Goal: Task Accomplishment & Management: Manage account settings

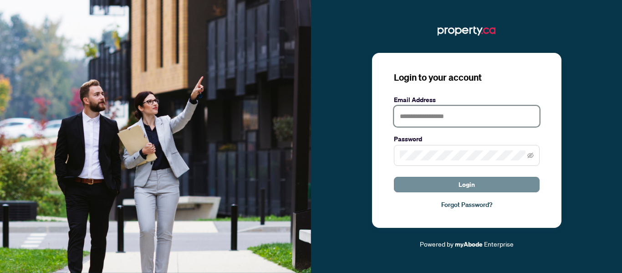
type input "**********"
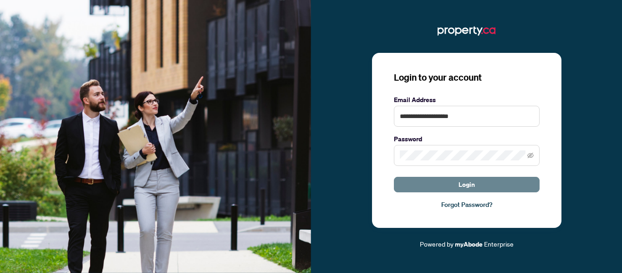
click at [450, 182] on button "Login" at bounding box center [467, 184] width 146 height 15
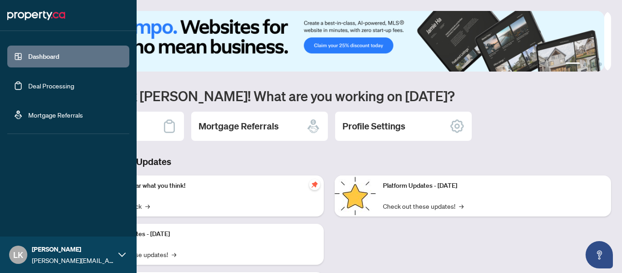
click at [57, 85] on link "Deal Processing" at bounding box center [51, 86] width 46 height 8
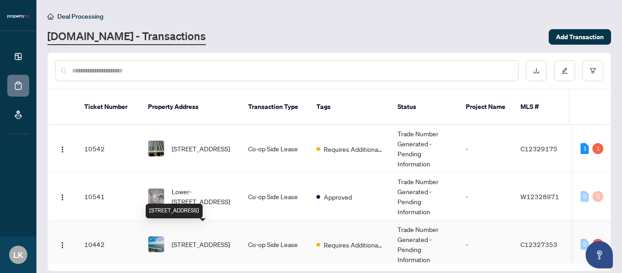
click at [214, 239] on span "[STREET_ADDRESS]" at bounding box center [201, 244] width 58 height 10
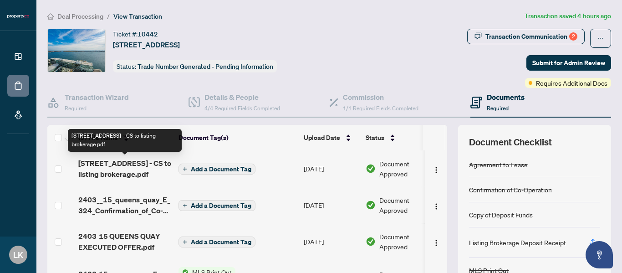
click at [155, 171] on span "[STREET_ADDRESS] - CS to listing brokerage.pdf" at bounding box center [124, 169] width 93 height 22
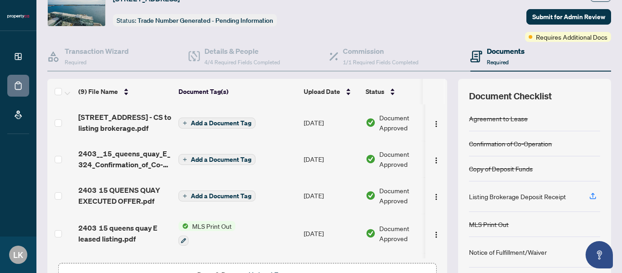
scroll to position [108, 0]
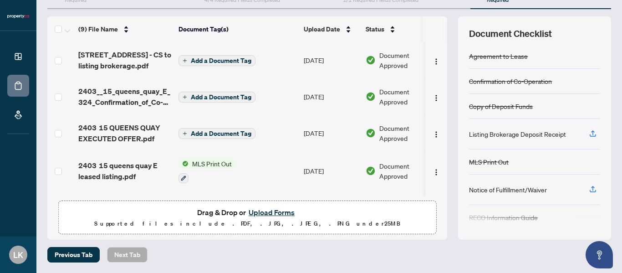
click at [262, 212] on button "Upload Forms" at bounding box center [271, 212] width 51 height 12
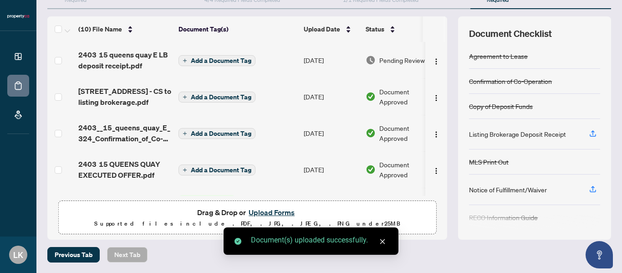
scroll to position [0, 0]
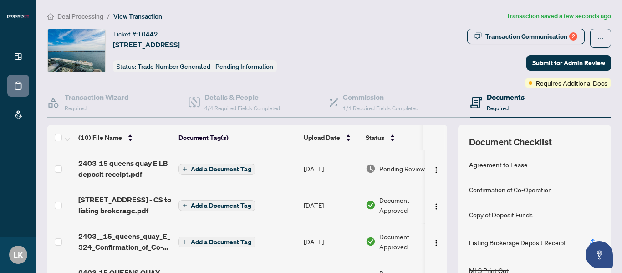
click at [224, 170] on span "Add a Document Tag" at bounding box center [221, 169] width 61 height 6
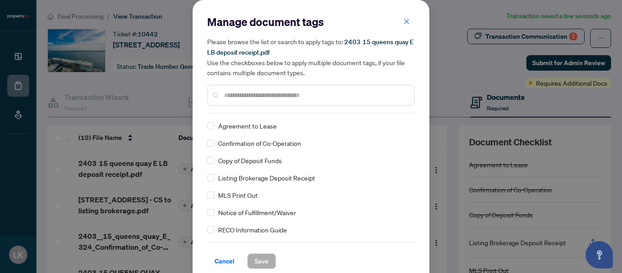
click at [212, 178] on div "Listing Brokerage Deposit Receipt" at bounding box center [308, 178] width 202 height 10
click at [256, 258] on span "Save" at bounding box center [262, 261] width 14 height 15
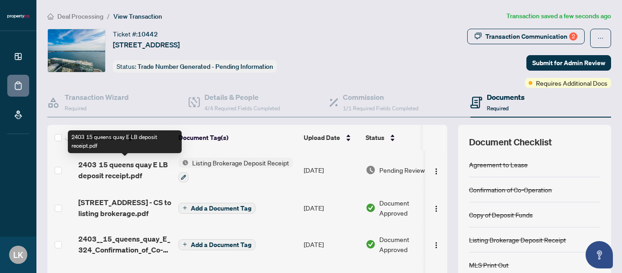
click at [139, 167] on span "2403 15 queens quay E LB deposit receipt.pdf" at bounding box center [124, 170] width 93 height 22
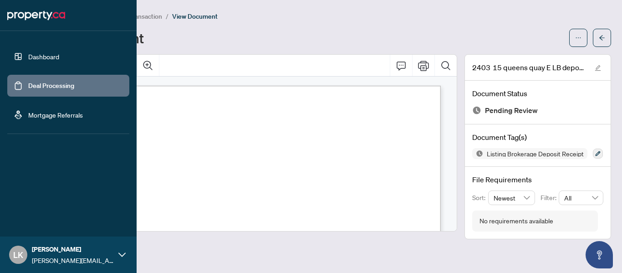
click at [29, 87] on link "Deal Processing" at bounding box center [51, 86] width 46 height 8
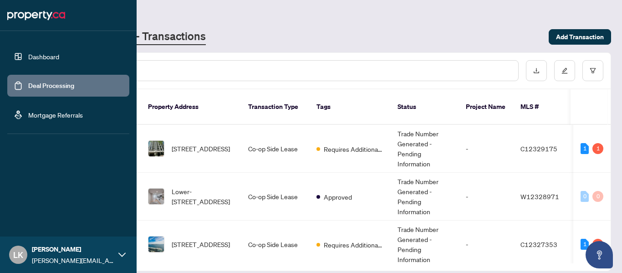
click at [28, 82] on link "Deal Processing" at bounding box center [51, 86] width 46 height 8
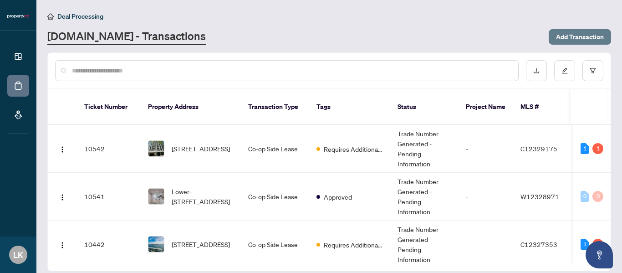
click at [576, 39] on span "Add Transaction" at bounding box center [580, 37] width 48 height 15
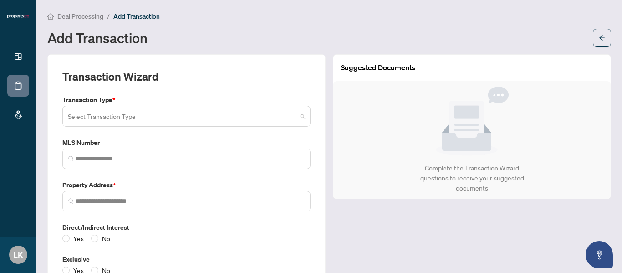
click at [89, 117] on input "search" at bounding box center [182, 118] width 229 height 20
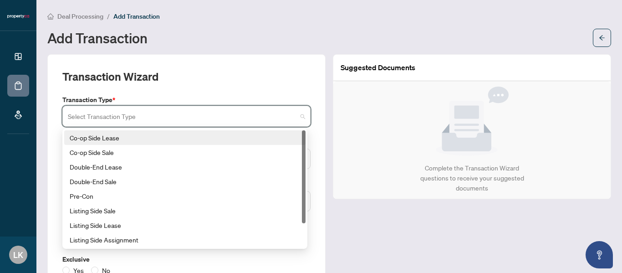
click at [114, 138] on div "Co-op Side Lease" at bounding box center [185, 138] width 231 height 10
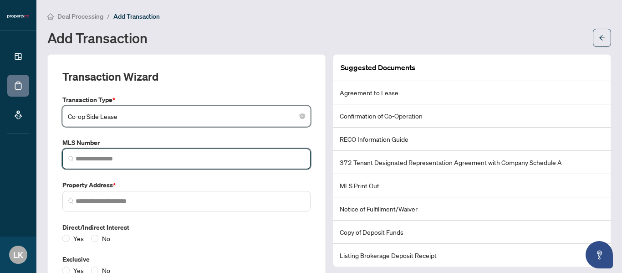
click at [115, 154] on input "search" at bounding box center [190, 159] width 229 height 10
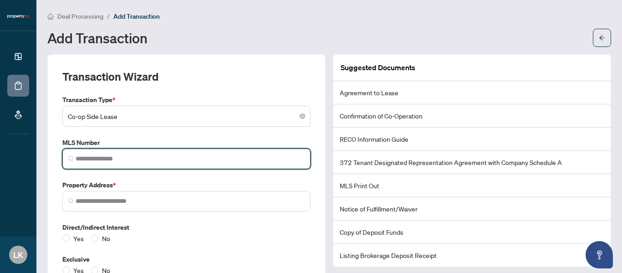
paste input "*********"
click at [202, 164] on span "*********" at bounding box center [186, 159] width 248 height 21
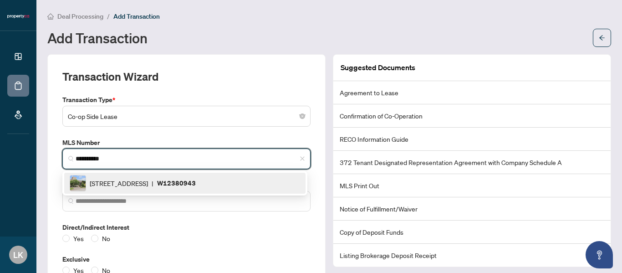
click at [148, 181] on span "[STREET_ADDRESS]" at bounding box center [119, 183] width 58 height 10
type input "*********"
type input "**********"
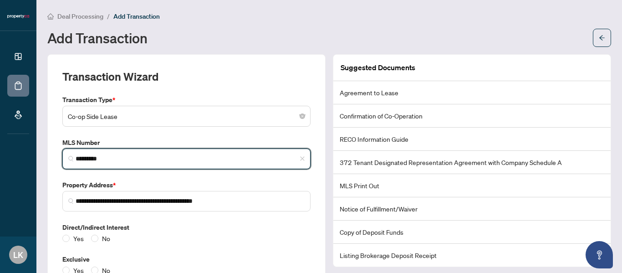
scroll to position [66, 0]
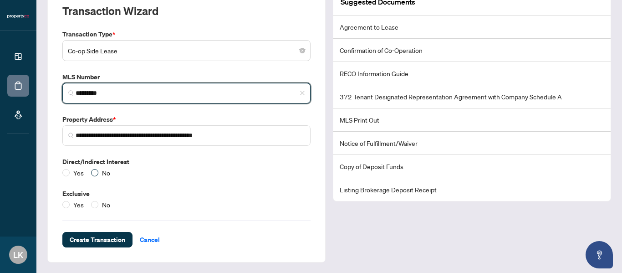
type input "*********"
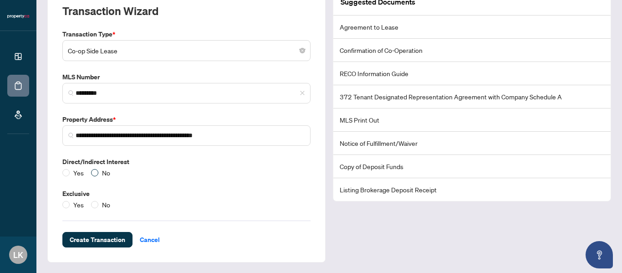
click at [99, 172] on span "No" at bounding box center [105, 173] width 15 height 10
click at [102, 236] on span "Create Transaction" at bounding box center [98, 239] width 56 height 15
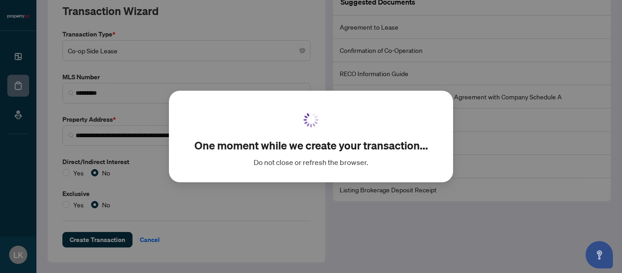
scroll to position [21, 0]
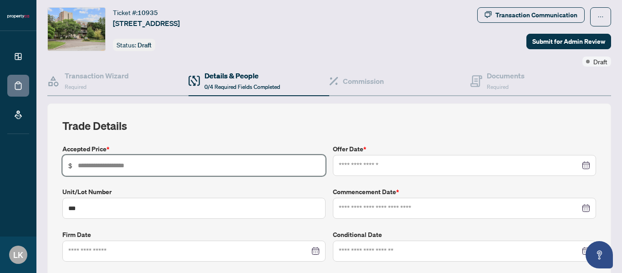
click at [221, 167] on input "text" at bounding box center [199, 165] width 242 height 10
type input "*****"
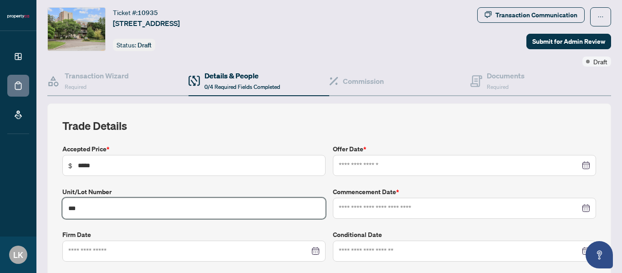
click at [98, 203] on input "***" at bounding box center [193, 208] width 263 height 21
click at [93, 244] on div at bounding box center [193, 251] width 263 height 21
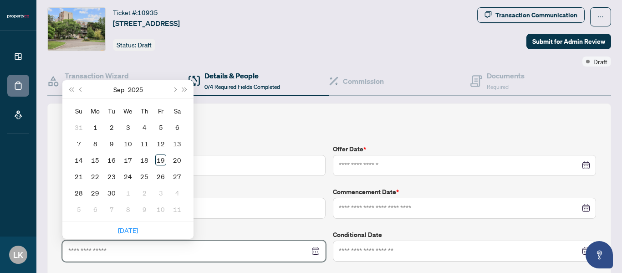
click at [92, 250] on input at bounding box center [189, 251] width 242 height 10
type input "**********"
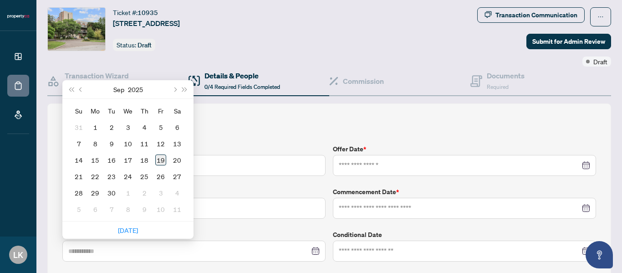
click at [155, 158] on div "19" at bounding box center [160, 159] width 11 height 11
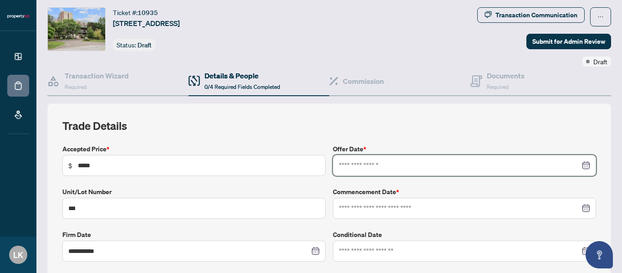
click at [385, 165] on input at bounding box center [460, 165] width 242 height 10
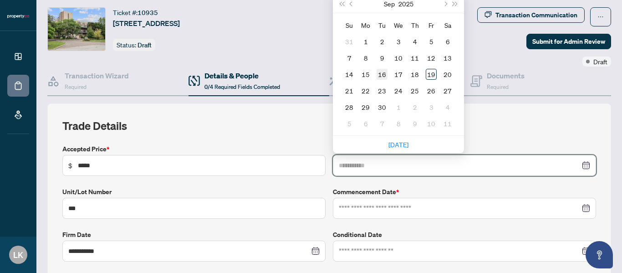
type input "**********"
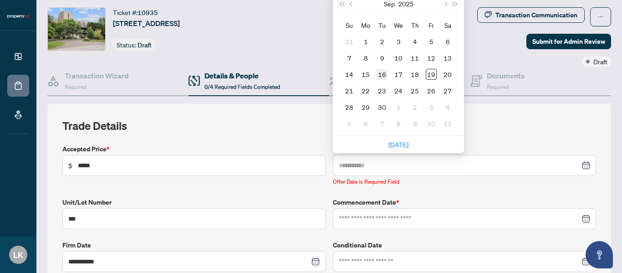
click at [384, 72] on div "16" at bounding box center [382, 74] width 11 height 11
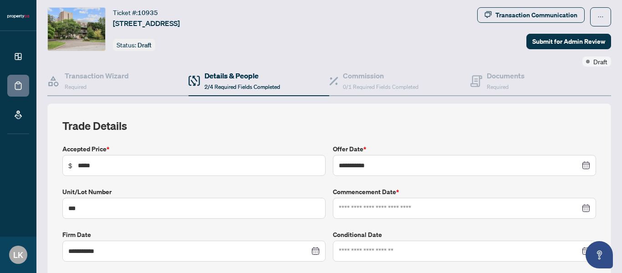
scroll to position [113, 0]
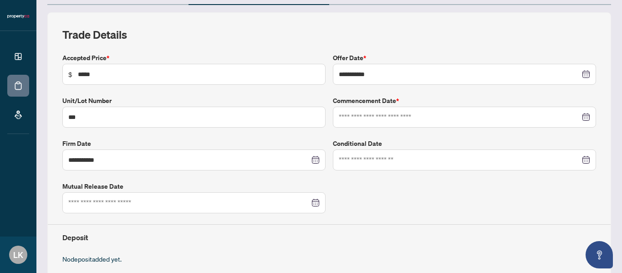
click at [580, 114] on div at bounding box center [465, 117] width 252 height 10
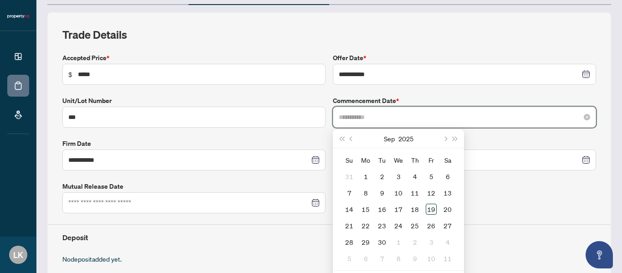
type input "**********"
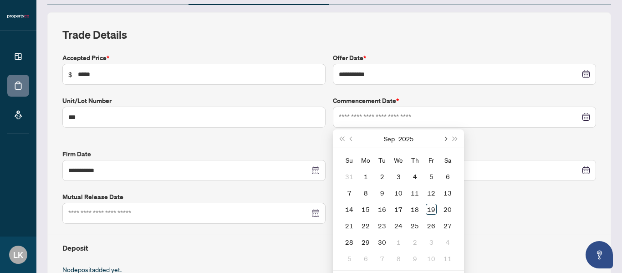
click at [443, 139] on span "Next month (PageDown)" at bounding box center [445, 138] width 5 height 5
type input "**********"
click at [396, 174] on div "1" at bounding box center [398, 176] width 11 height 11
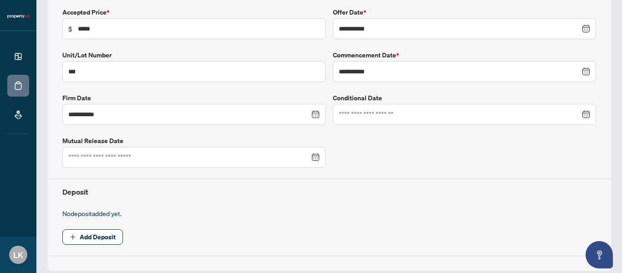
scroll to position [204, 0]
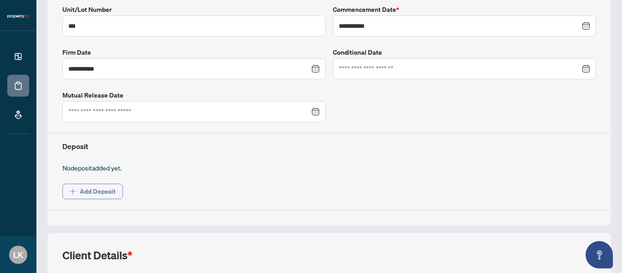
click at [99, 190] on span "Add Deposit" at bounding box center [98, 191] width 36 height 15
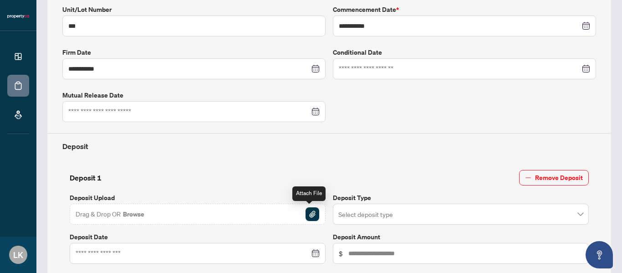
click at [310, 213] on img "button" at bounding box center [313, 214] width 14 height 14
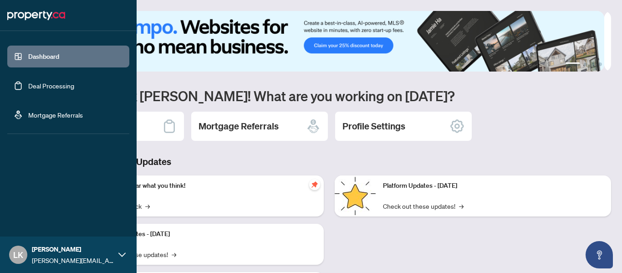
click at [28, 83] on link "Deal Processing" at bounding box center [51, 86] width 46 height 8
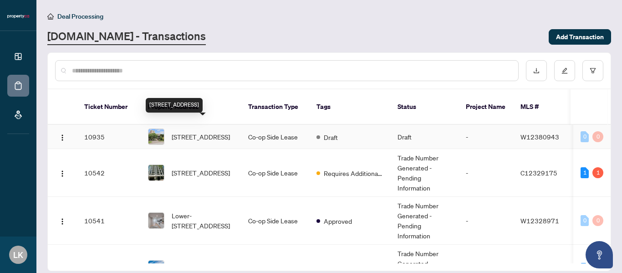
click at [185, 132] on span "[STREET_ADDRESS]" at bounding box center [201, 137] width 58 height 10
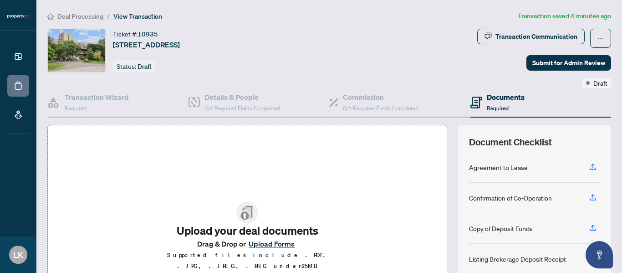
scroll to position [108, 0]
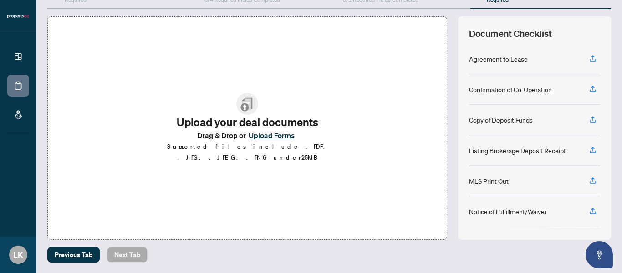
click at [256, 141] on button "Upload Forms" at bounding box center [271, 135] width 51 height 12
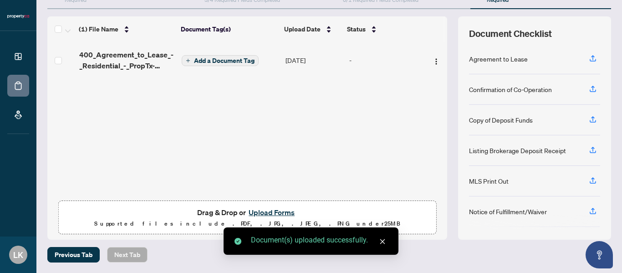
click at [246, 62] on span "Add a Document Tag" at bounding box center [224, 60] width 61 height 6
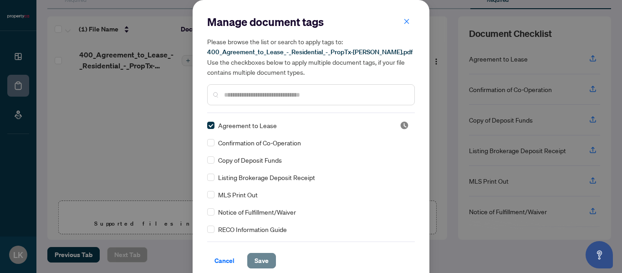
click at [247, 258] on button "Save" at bounding box center [261, 260] width 29 height 15
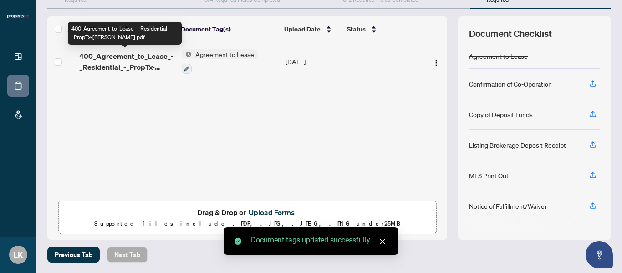
click at [116, 58] on span "400_Agreement_to_Lease_-_Residential_-_PropTx-OREA.pdf" at bounding box center [127, 62] width 96 height 22
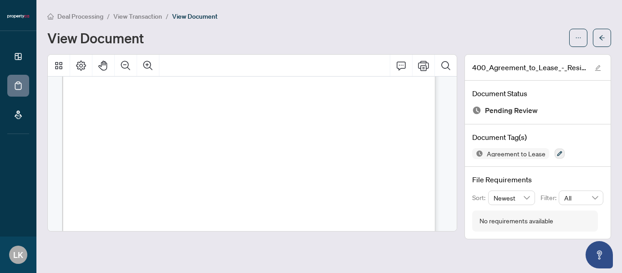
scroll to position [5053, 0]
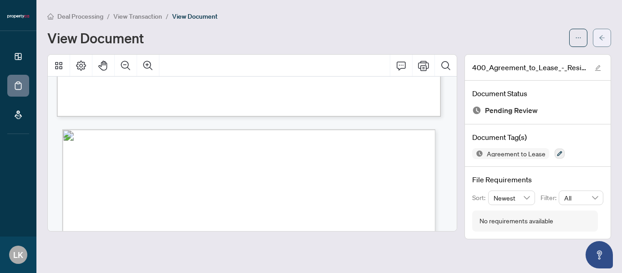
click at [603, 41] on span "button" at bounding box center [602, 38] width 6 height 15
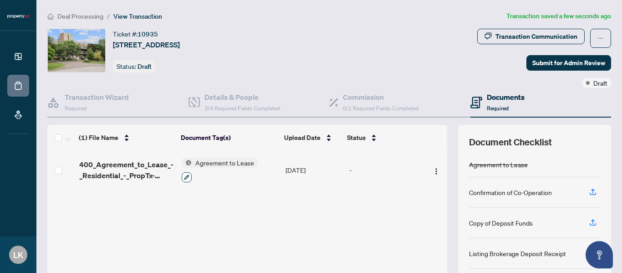
click at [185, 175] on icon "button" at bounding box center [186, 177] width 5 height 5
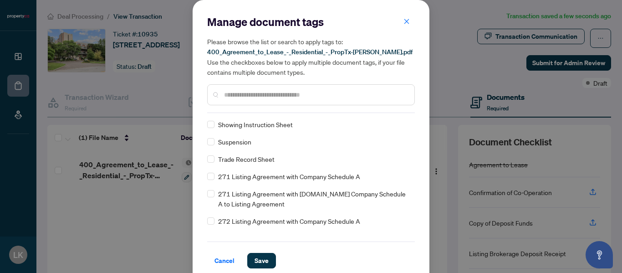
scroll to position [1003, 0]
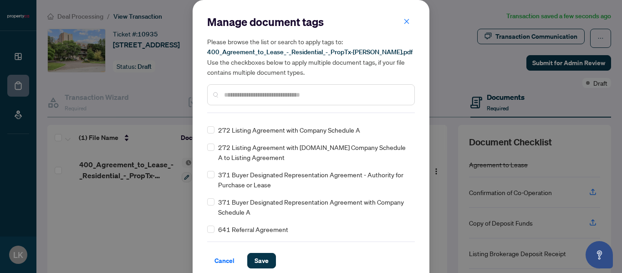
click at [255, 99] on input "text" at bounding box center [315, 95] width 183 height 10
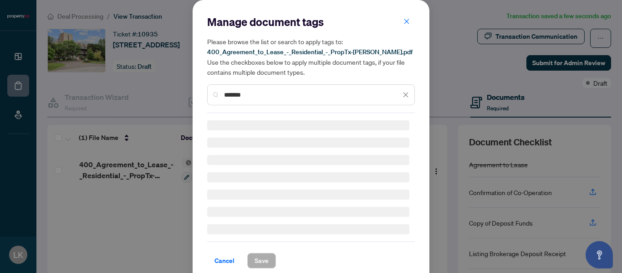
scroll to position [952, 0]
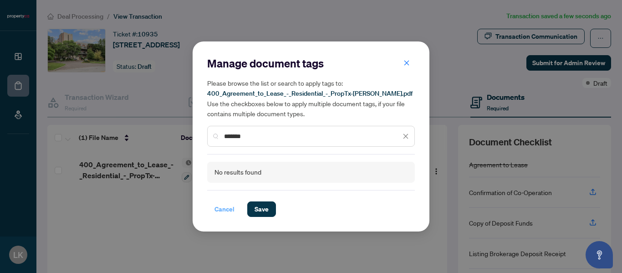
type input "*******"
click at [231, 211] on span "Cancel" at bounding box center [225, 209] width 20 height 15
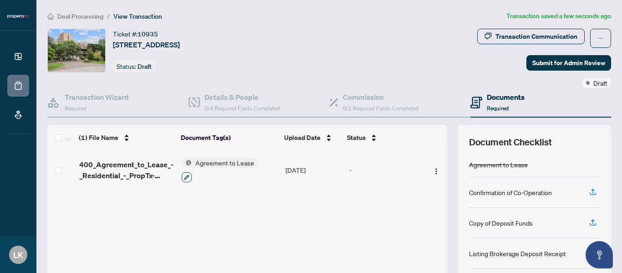
click at [186, 176] on icon "button" at bounding box center [186, 177] width 5 height 5
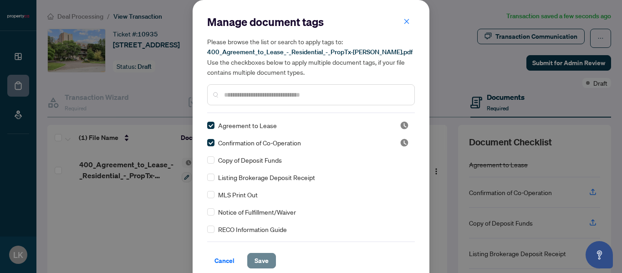
click at [256, 260] on span "Save" at bounding box center [262, 260] width 14 height 15
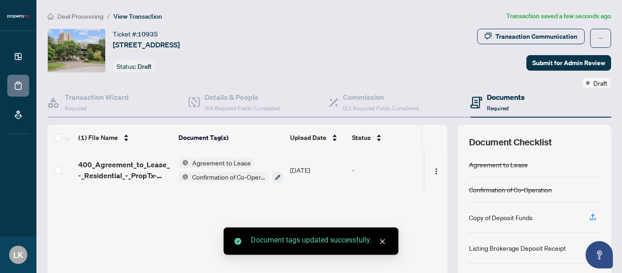
scroll to position [108, 0]
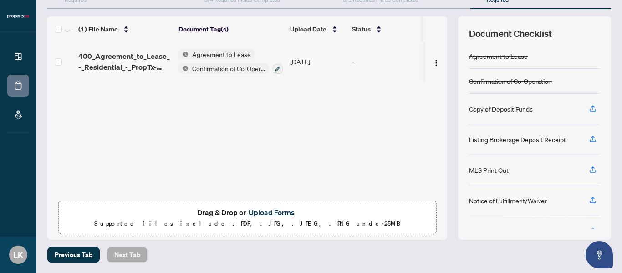
click at [266, 212] on button "Upload Forms" at bounding box center [271, 212] width 51 height 12
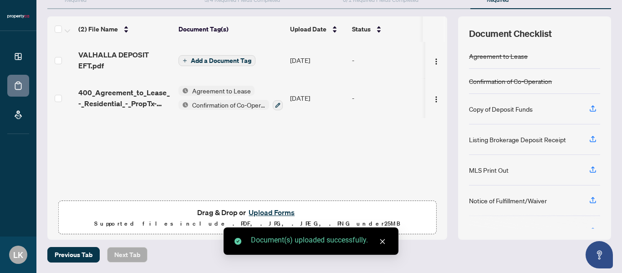
click at [215, 61] on span "Add a Document Tag" at bounding box center [221, 60] width 61 height 6
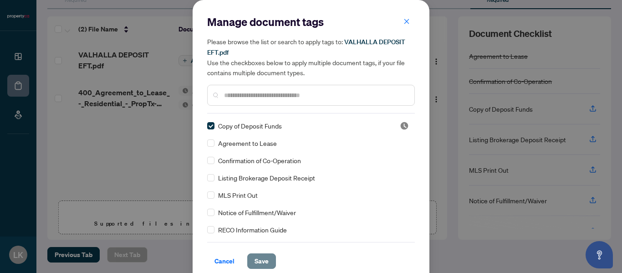
click at [255, 262] on span "Save" at bounding box center [262, 261] width 14 height 15
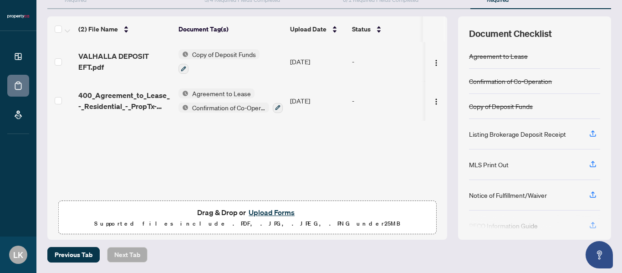
click at [265, 210] on button "Upload Forms" at bounding box center [271, 212] width 51 height 12
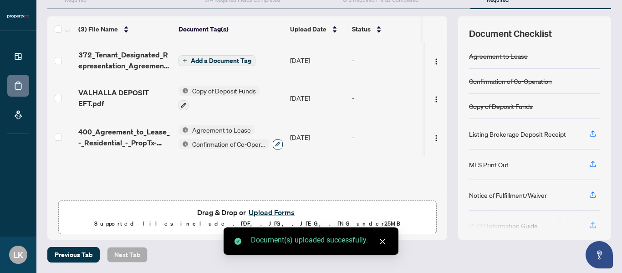
click at [277, 143] on icon "button" at bounding box center [277, 143] width 5 height 5
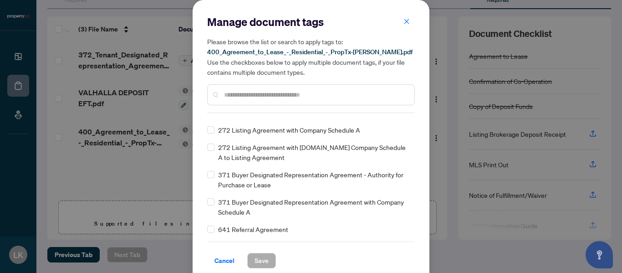
scroll to position [957, 0]
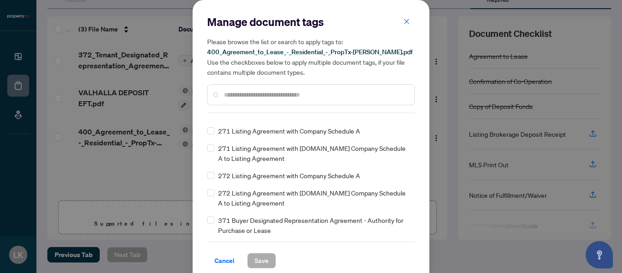
click at [259, 97] on input "text" at bounding box center [315, 95] width 183 height 10
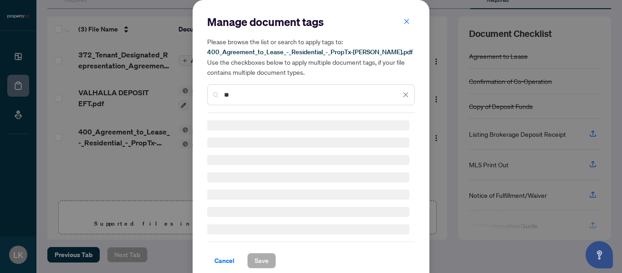
scroll to position [0, 0]
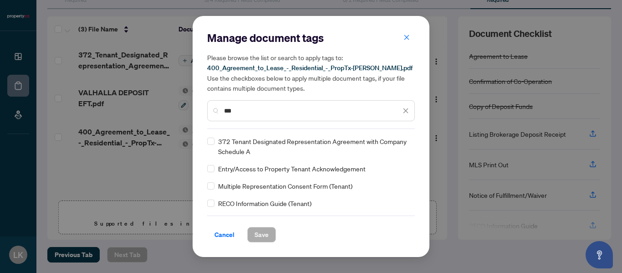
type input "***"
click at [256, 231] on span "Save" at bounding box center [262, 234] width 14 height 15
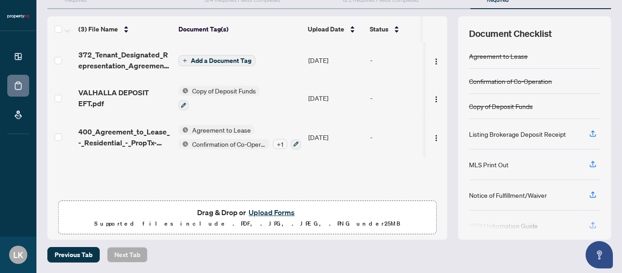
click at [216, 62] on span "Add a Document Tag" at bounding box center [221, 60] width 61 height 6
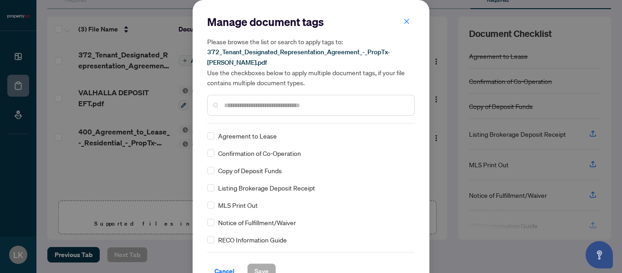
click at [257, 103] on input "text" at bounding box center [315, 105] width 183 height 10
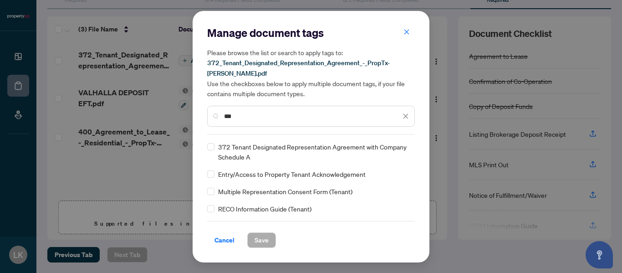
type input "***"
click at [254, 241] on button "Save" at bounding box center [261, 239] width 29 height 15
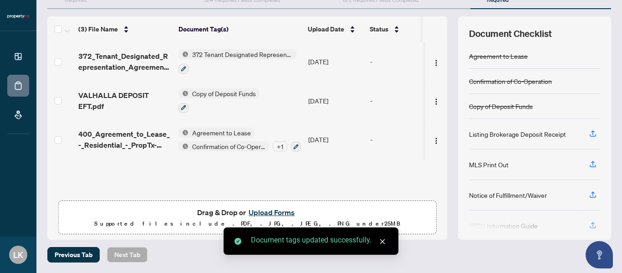
click at [265, 209] on button "Upload Forms" at bounding box center [271, 212] width 51 height 12
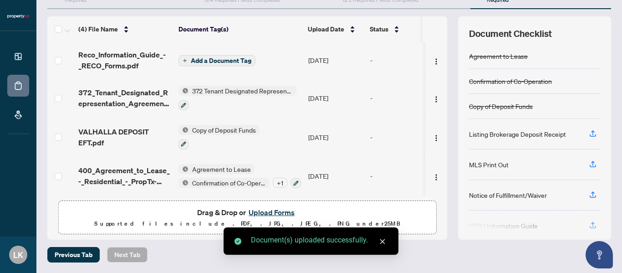
click at [227, 62] on span "Add a Document Tag" at bounding box center [221, 60] width 61 height 6
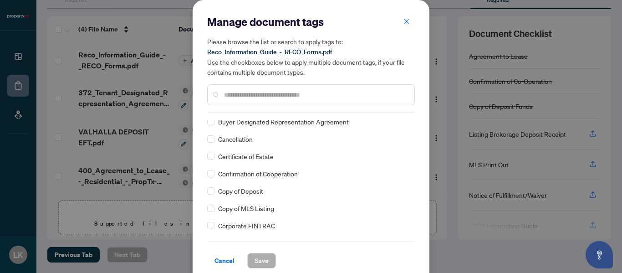
scroll to position [547, 0]
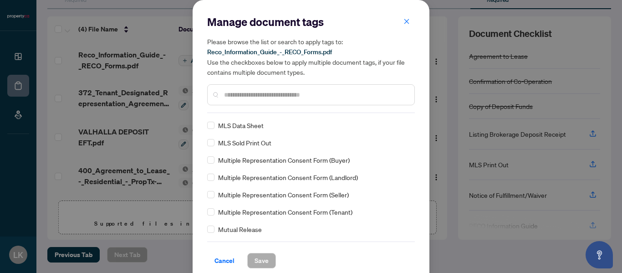
click at [253, 97] on input "text" at bounding box center [315, 95] width 183 height 10
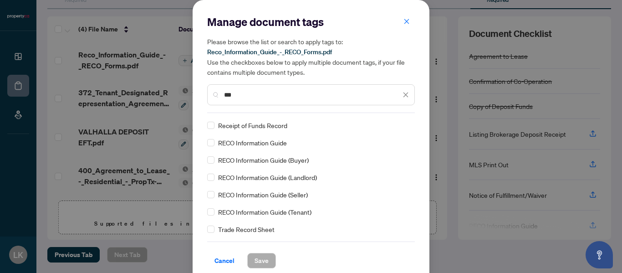
scroll to position [0, 0]
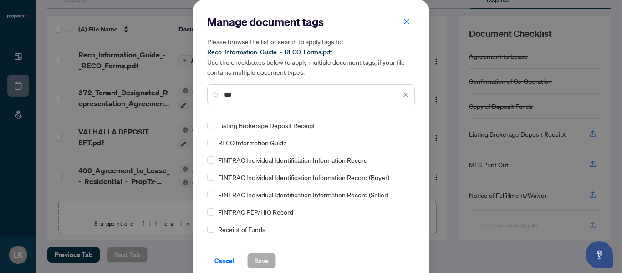
type input "***"
click at [255, 262] on span "Save" at bounding box center [262, 260] width 14 height 15
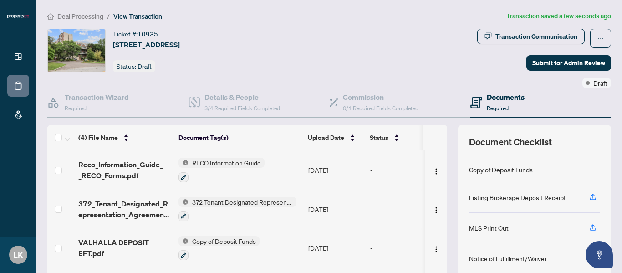
click at [417, 43] on div "Transaction Communication Submit for Admin Review Draft" at bounding box center [471, 58] width 281 height 59
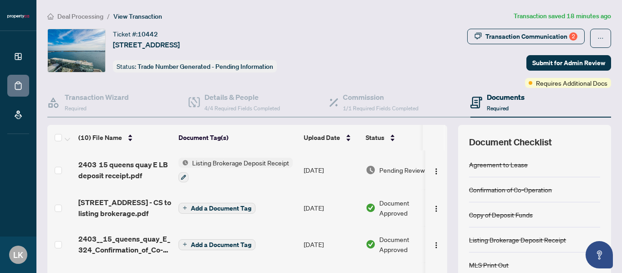
scroll to position [108, 0]
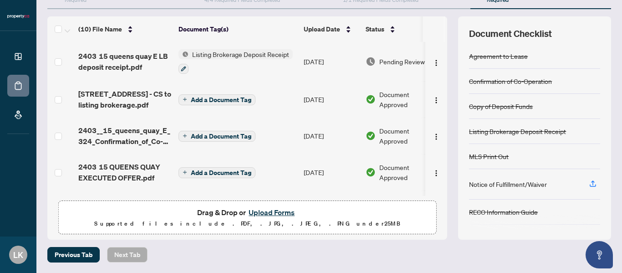
drag, startPoint x: 442, startPoint y: 47, endPoint x: 443, endPoint y: 69, distance: 22.3
click at [443, 69] on div "(10) File Name Document Tag(s) Upload Date Status 2403 15 queens quay E LB depo…" at bounding box center [329, 127] width 564 height 223
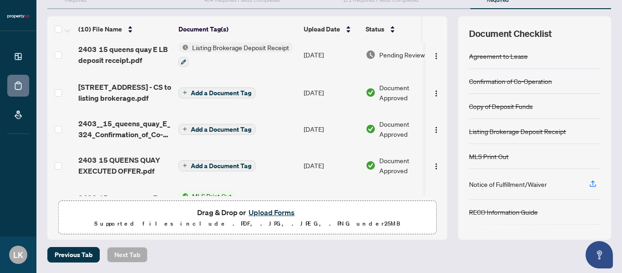
scroll to position [0, 0]
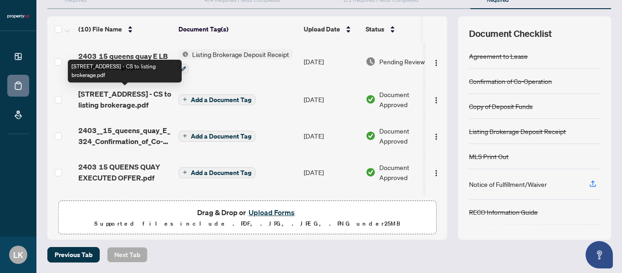
click at [117, 92] on span "[STREET_ADDRESS] - CS to listing brokerage.pdf" at bounding box center [124, 99] width 93 height 22
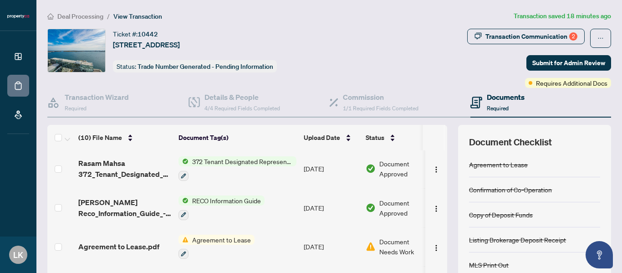
scroll to position [91, 0]
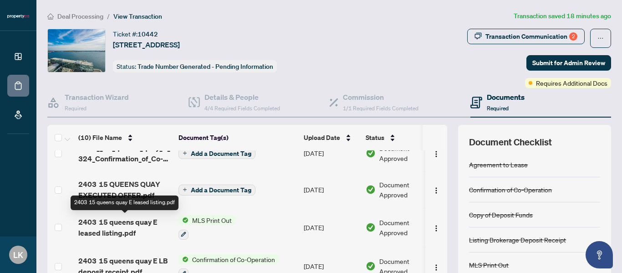
click at [121, 224] on span "2403 15 queens quay E leased listing.pdf" at bounding box center [124, 227] width 93 height 22
